Goal: Find specific page/section: Find specific page/section

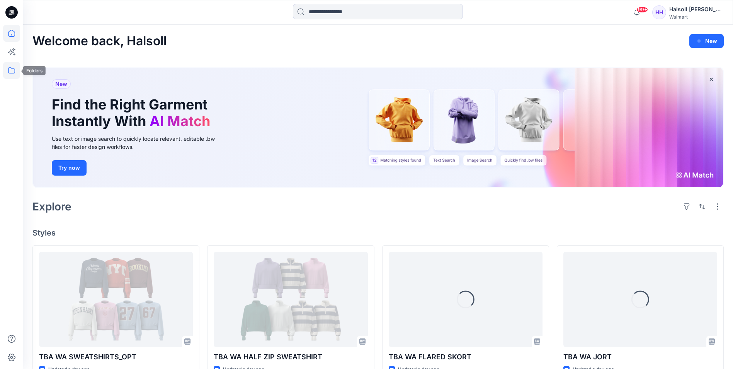
click at [15, 73] on icon at bounding box center [11, 70] width 17 height 17
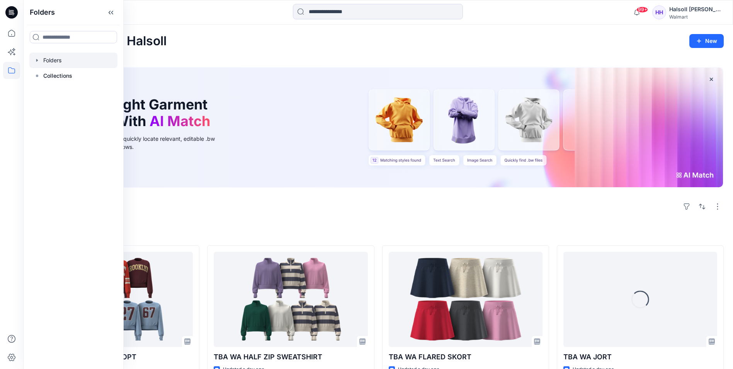
click at [63, 58] on div at bounding box center [73, 60] width 88 height 15
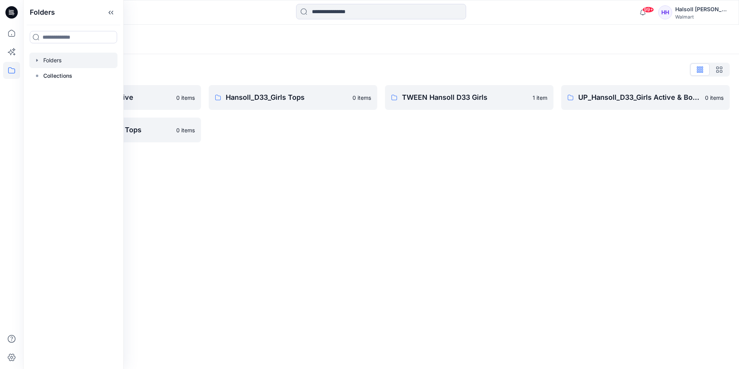
click at [380, 198] on div "Folders Folders List Hansoll_D33_Girls Active 0 items UP_Hansoll_D33_Girls Tops…" at bounding box center [381, 197] width 716 height 344
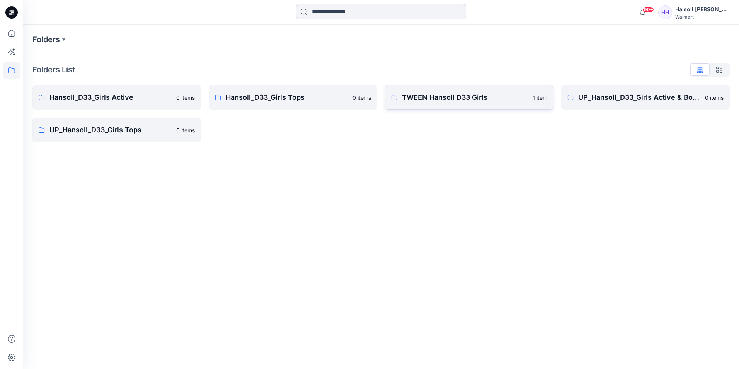
click at [447, 102] on p "TWEEN Hansoll D33 Girls" at bounding box center [465, 97] width 126 height 11
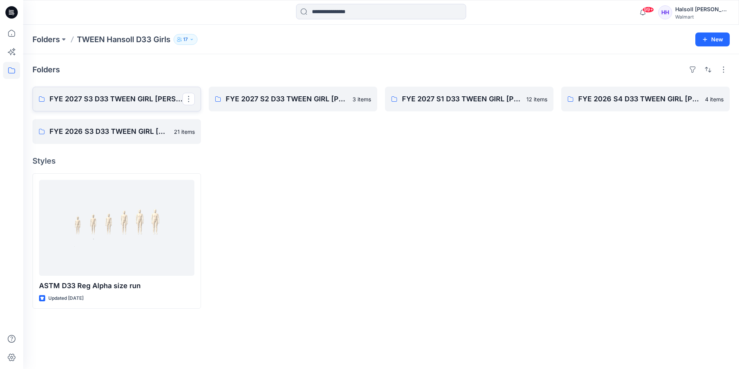
click at [128, 105] on link "FYE 2027 S3 D33 TWEEN GIRL [PERSON_NAME]" at bounding box center [116, 99] width 169 height 25
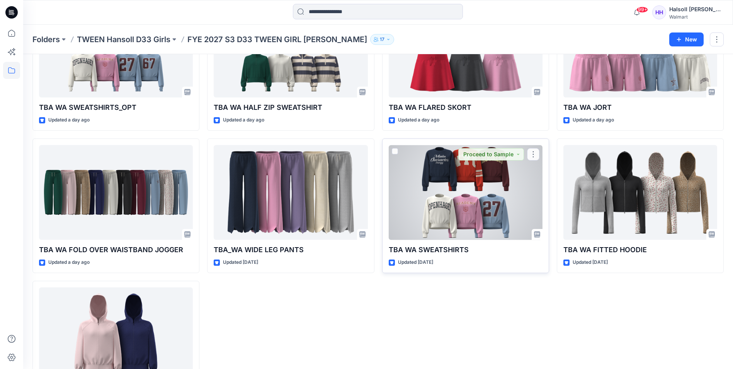
scroll to position [116, 0]
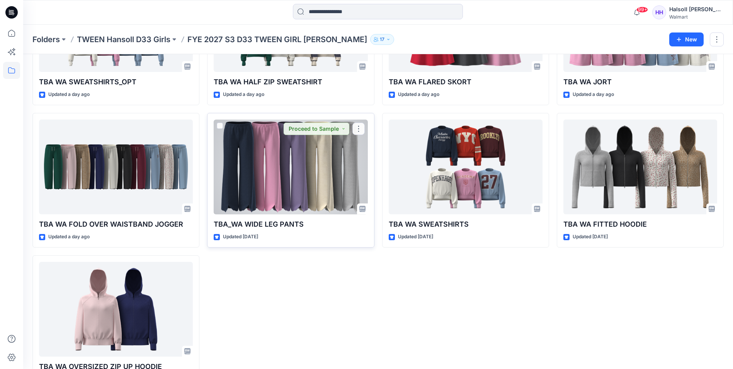
click at [283, 172] on div at bounding box center [291, 166] width 154 height 95
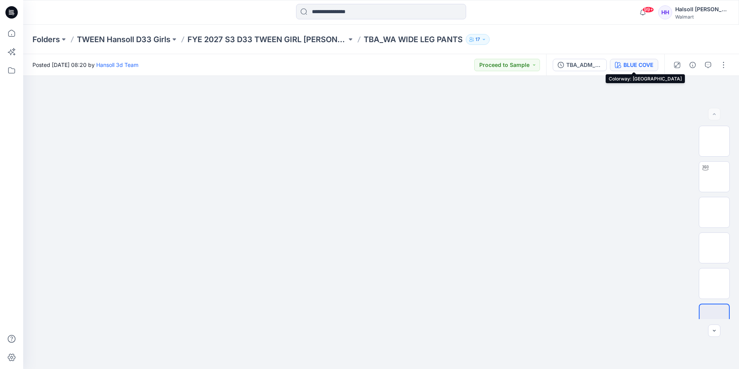
click at [629, 63] on div "BLUE COVE" at bounding box center [639, 65] width 30 height 9
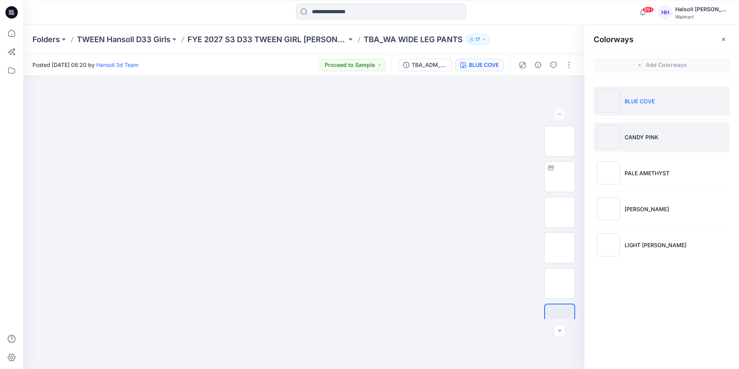
click at [653, 131] on li "CANDY PINK" at bounding box center [662, 136] width 136 height 29
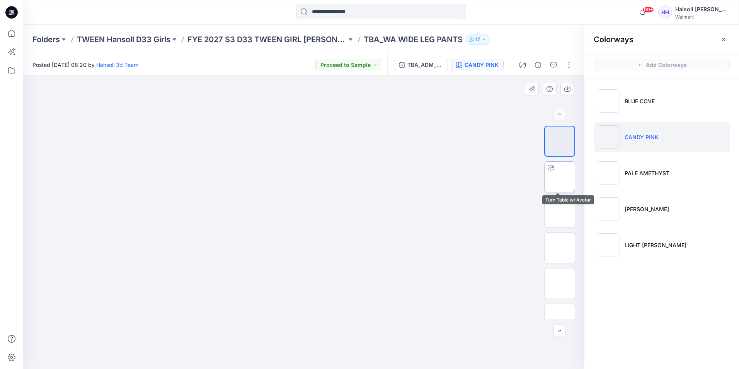
click at [560, 177] on img at bounding box center [560, 177] width 0 height 0
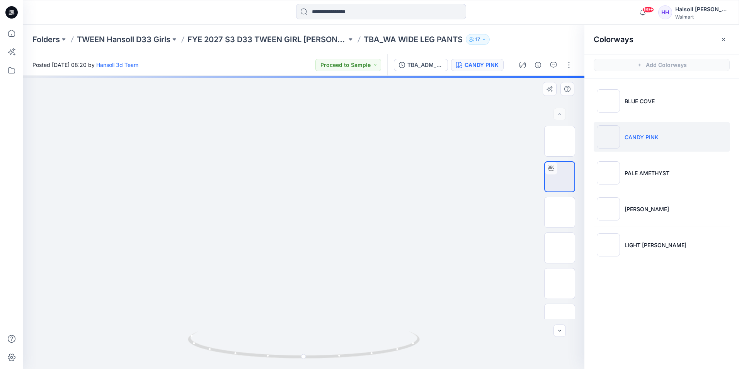
drag, startPoint x: 337, startPoint y: 237, endPoint x: 334, endPoint y: 168, distance: 69.2
